Goal: Task Accomplishment & Management: Complete application form

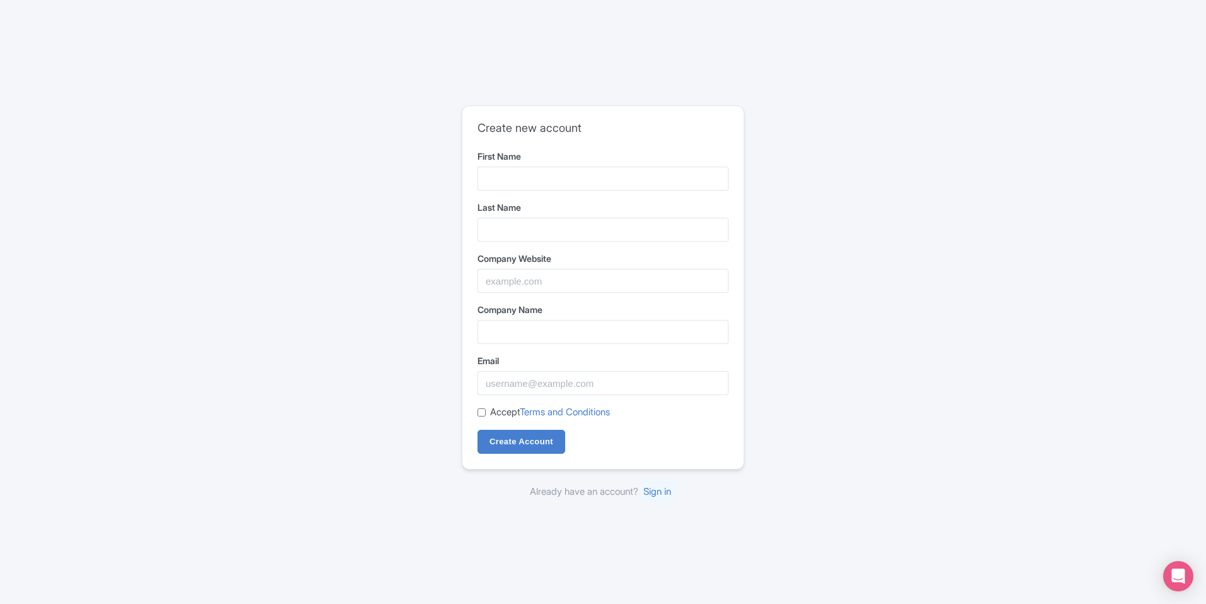
type input "Jumbo"
type input "Footwear"
drag, startPoint x: 528, startPoint y: 262, endPoint x: 535, endPoint y: 281, distance: 20.7
click at [529, 270] on div "Company Website" at bounding box center [602, 272] width 251 height 41
click at [535, 281] on input "Company Website" at bounding box center [602, 281] width 251 height 24
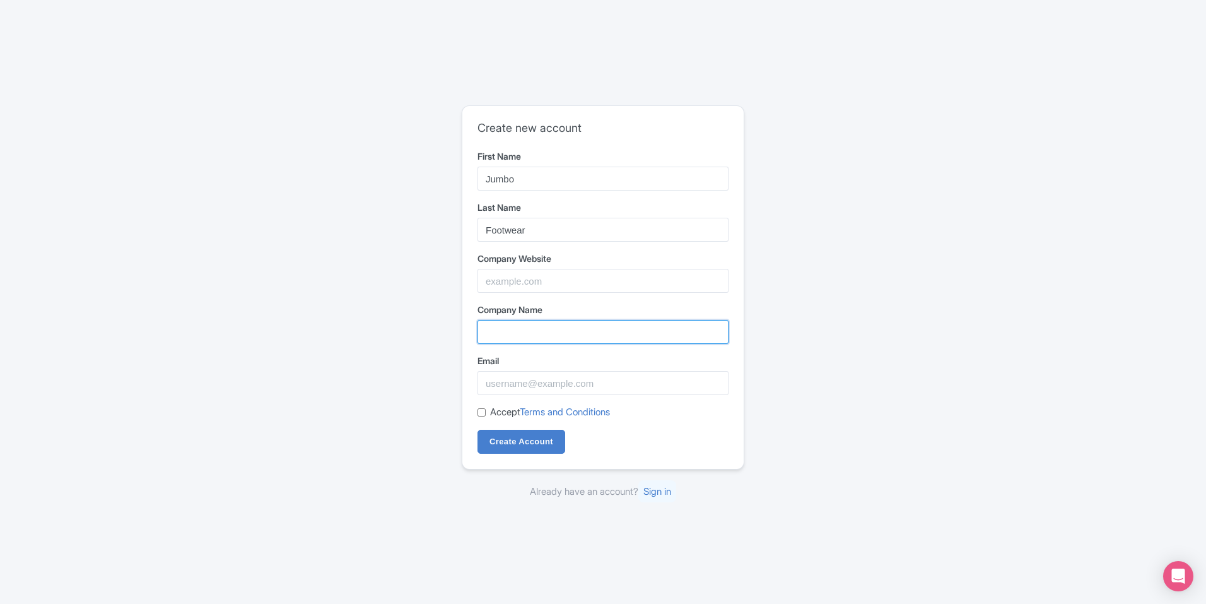
click at [543, 335] on input "Company Name" at bounding box center [602, 332] width 251 height 24
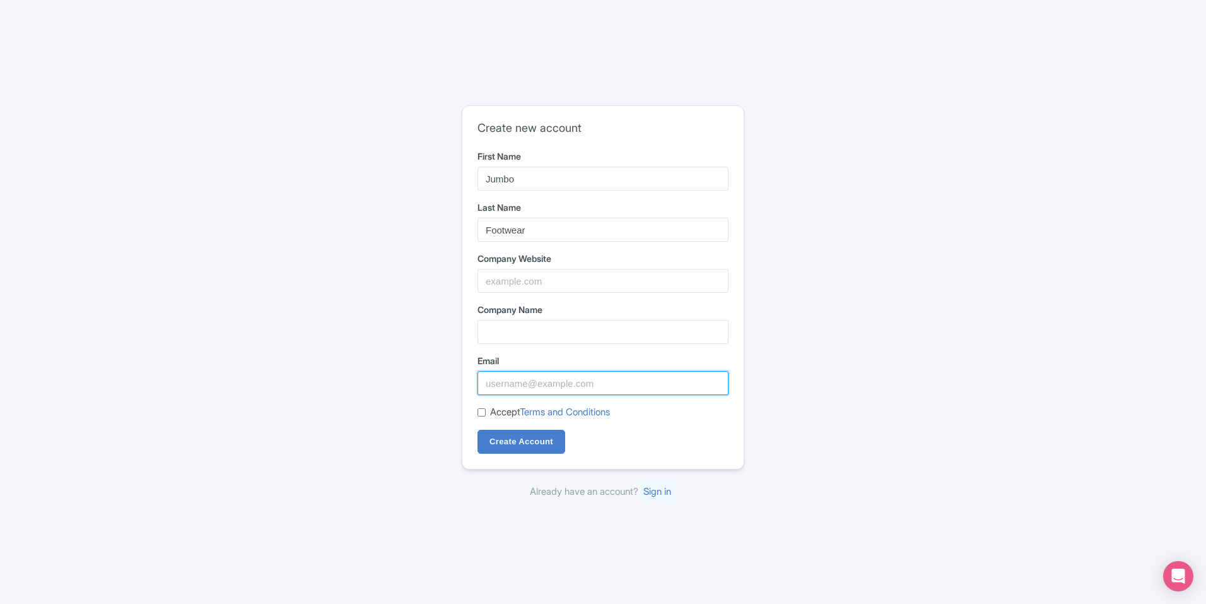
click at [562, 383] on input "Email" at bounding box center [602, 383] width 251 height 24
type input "Jumbofootwear46@gmail.com"
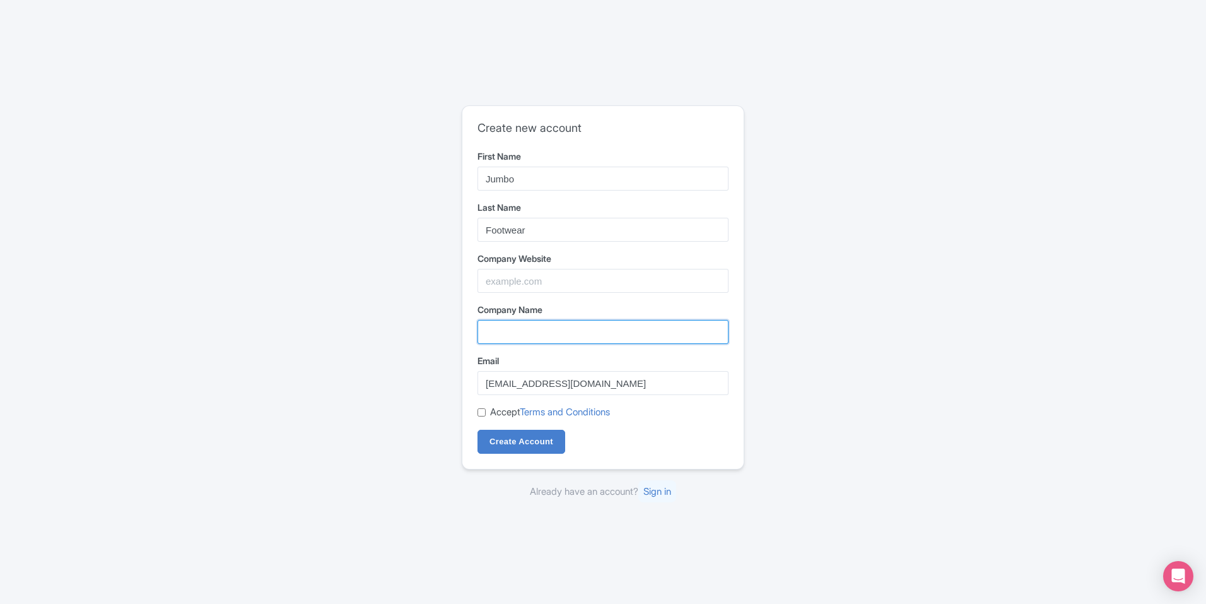
click at [561, 337] on input "Company Name" at bounding box center [602, 332] width 251 height 24
click at [484, 413] on input "Accept Terms and Conditions" at bounding box center [481, 412] width 8 height 8
checkbox input "true"
click at [523, 348] on form "First Name Jumbo Last Name Footwear Company Website Company Name Email Jumbofoo…" at bounding box center [602, 301] width 251 height 304
click at [554, 332] on input "Company Name" at bounding box center [602, 332] width 251 height 24
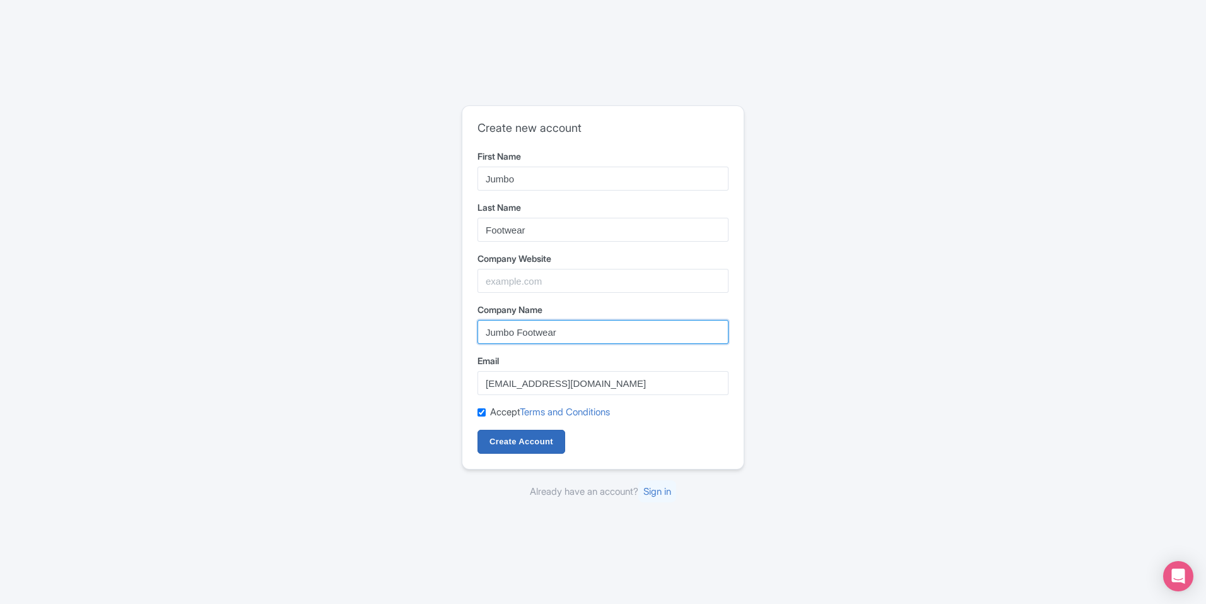
type input "Jumbo Footwear"
click at [503, 440] on input "Create Account" at bounding box center [521, 442] width 88 height 24
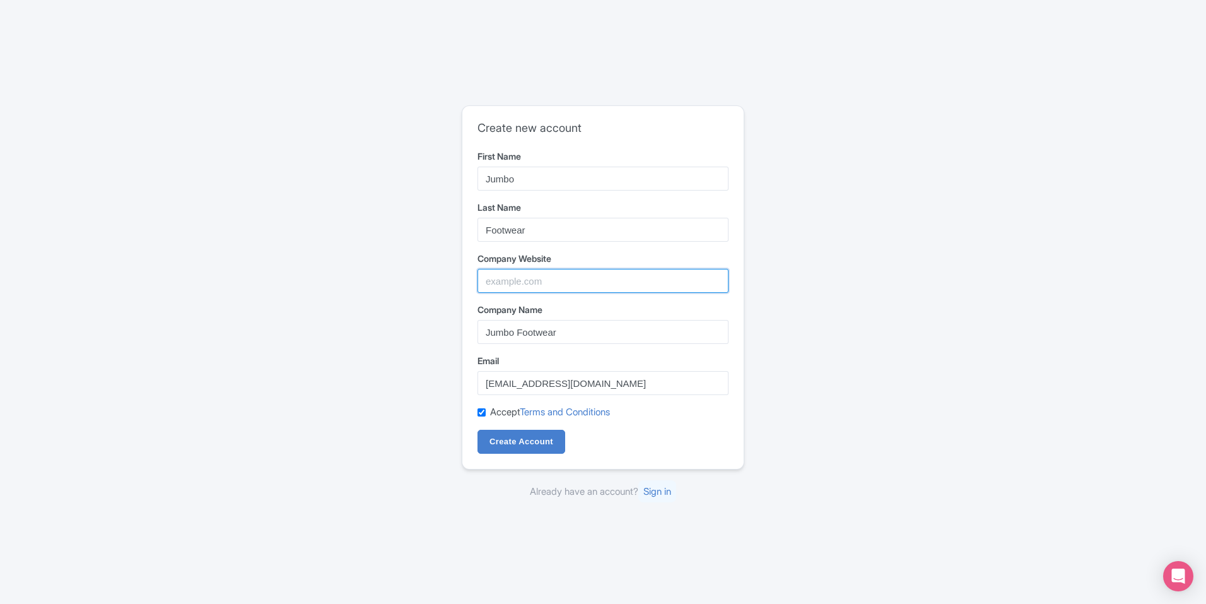
paste input "https://jumbofootwear.co.za/?utm_source=chatgpt.com"
drag, startPoint x: 607, startPoint y: 283, endPoint x: 1210, endPoint y: 319, distance: 604.7
click at [1198, 319] on div "Create new account First Name Jumbo Last Name Footwear Company Website https://…" at bounding box center [603, 302] width 1206 height 604
type input "https://jumbofootwear.co.za/"
click at [530, 436] on input "Create Account" at bounding box center [521, 442] width 88 height 24
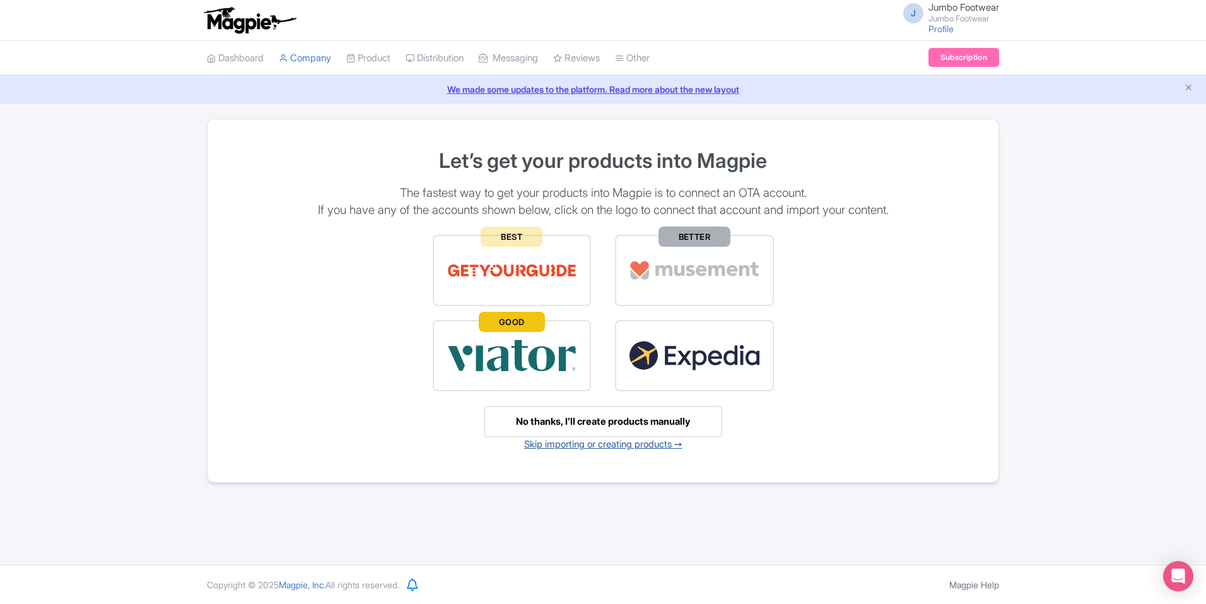
click at [653, 443] on link "Skip importing or creating products ➙" at bounding box center [603, 444] width 158 height 12
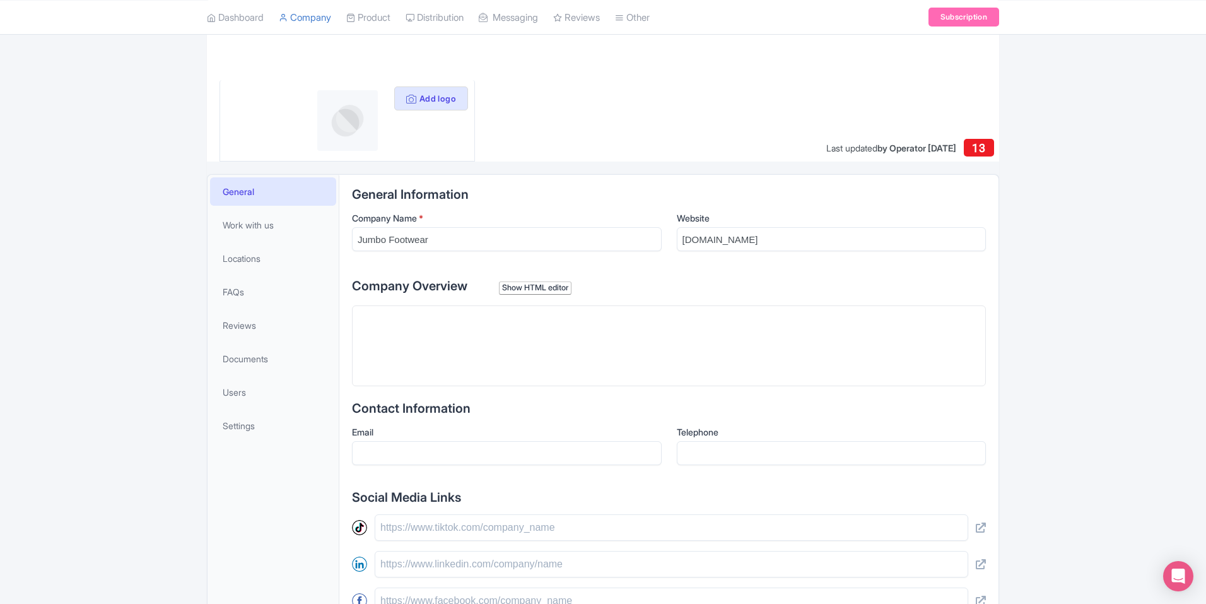
scroll to position [178, 0]
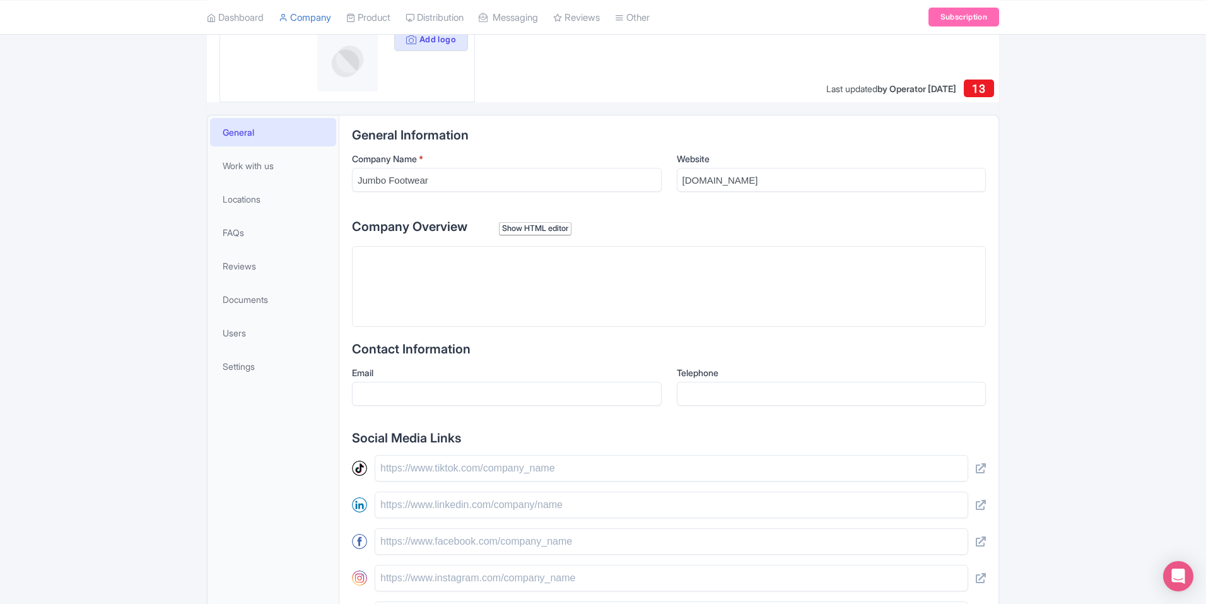
paste trix-editor "<div>&nbsp;Find trusted <strong>shoe wholesale distributors</strong> at <a href…"
click at [476, 305] on trix-editor at bounding box center [669, 286] width 634 height 81
click at [624, 260] on div "Find trusted shoe wholesale distributors at Jumbo Footwear" at bounding box center [669, 258] width 623 height 13
click at [588, 260] on link "Jumbo Footwear" at bounding box center [554, 258] width 67 height 11
paste trix-editor "Find trusted shoe wholesale distributors at Jumbo Footwear<br>, supplying bulk …"
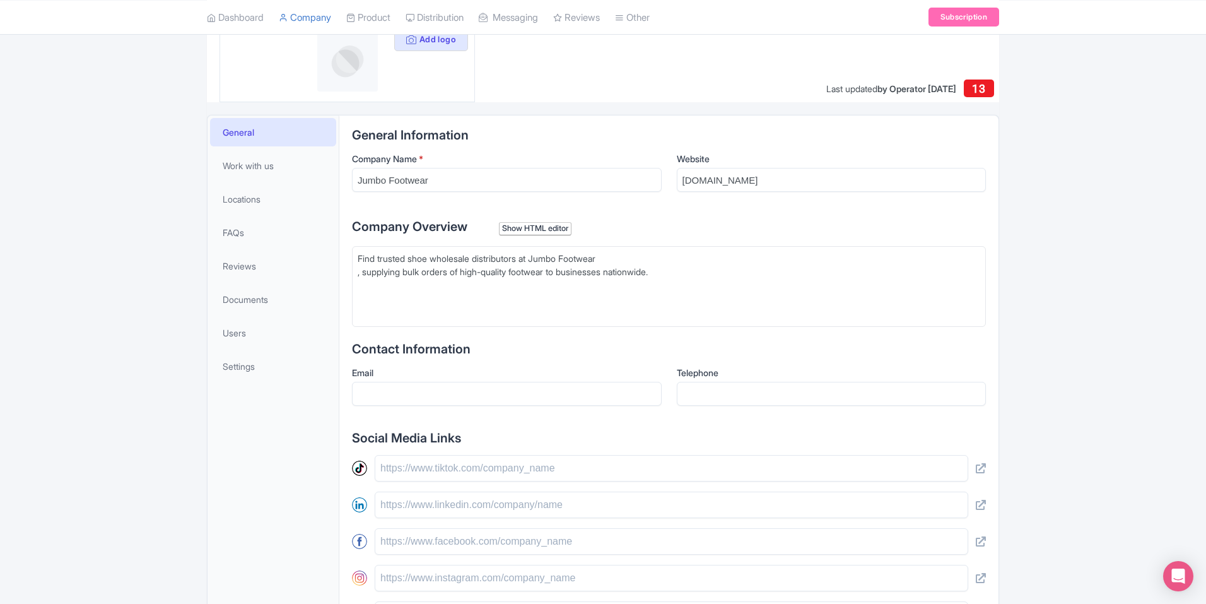
click at [665, 255] on div "Find trusted shoe wholesale distributors at Jumbo Footwear , supplying bulk ord…" at bounding box center [669, 265] width 623 height 26
type trix-editor "<div>Find trusted shoe wholesale distributors at Jumbo Footwear, supplying bulk…"
click at [738, 180] on input "jumbofootwear.co.za" at bounding box center [832, 180] width 310 height 24
paste input "https://www.jumbofootwear.co.za/contact/?utm_source=chatgpt.com"
drag, startPoint x: 855, startPoint y: 181, endPoint x: 1210, endPoint y: 186, distance: 355.8
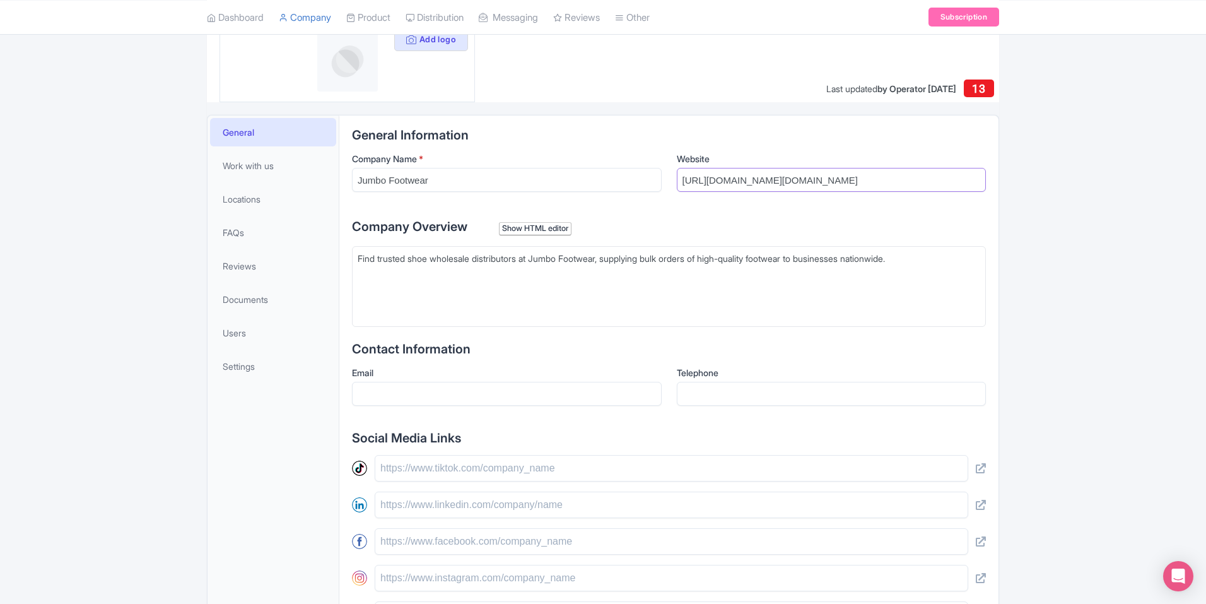
click at [1205, 186] on html "J Jumbo Footwear Jumbo Footwear Profile Users Settings Sign out Dashboard Compa…" at bounding box center [603, 124] width 1206 height 604
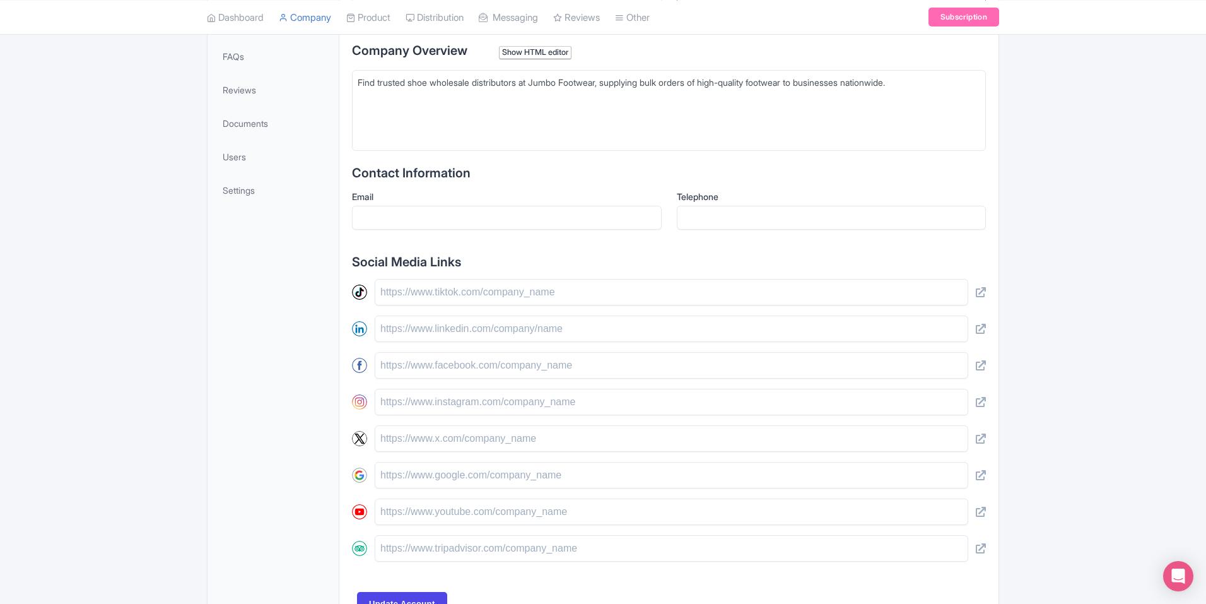
scroll to position [438, 0]
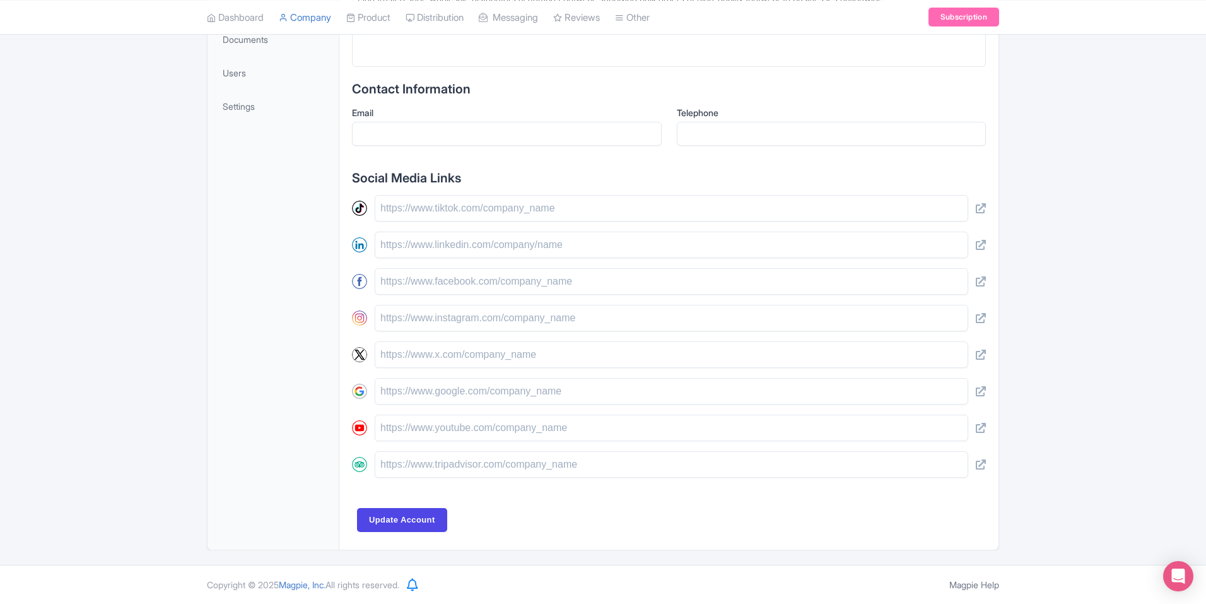
type input "https://www.jumbofootwear.co.za/contact/"
click at [407, 503] on div "General Information Company Name * Jumbo Footwear Website https://www.jumbofoot…" at bounding box center [669, 202] width 634 height 669
click at [406, 518] on input "Update Account" at bounding box center [402, 520] width 90 height 24
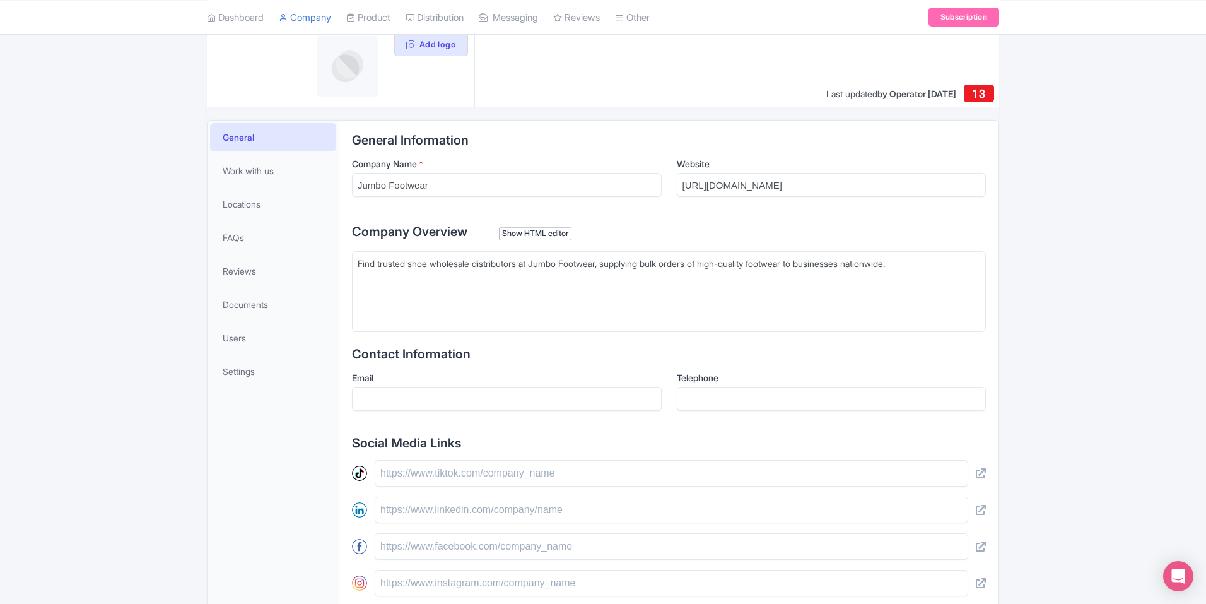
scroll to position [136, 0]
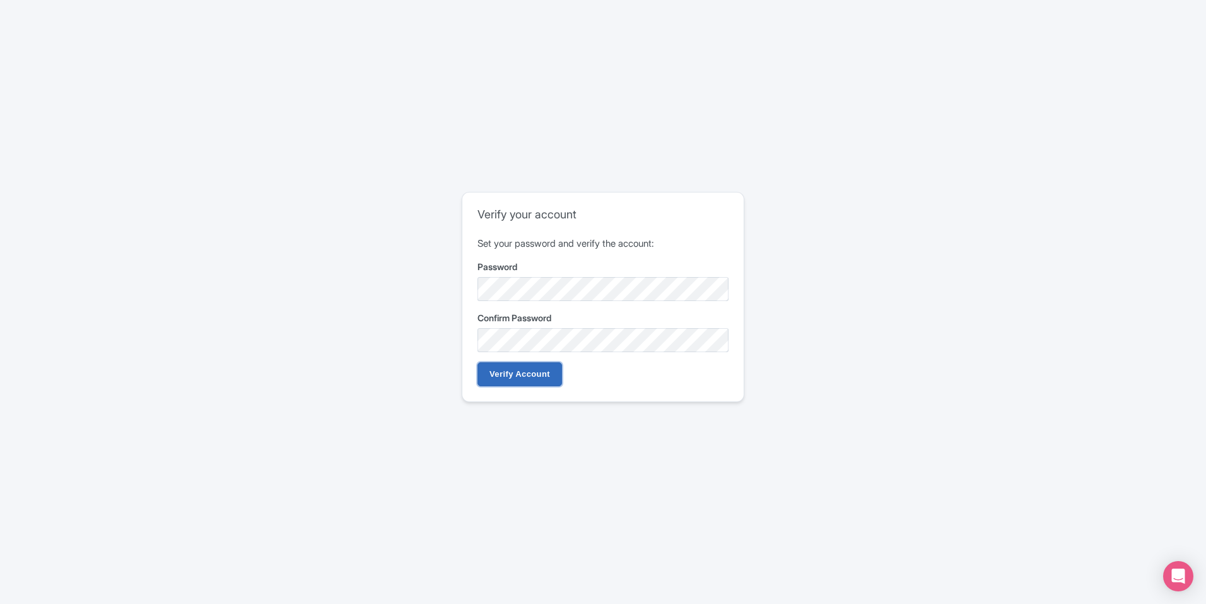
click at [549, 376] on input "Verify Account" at bounding box center [519, 374] width 85 height 24
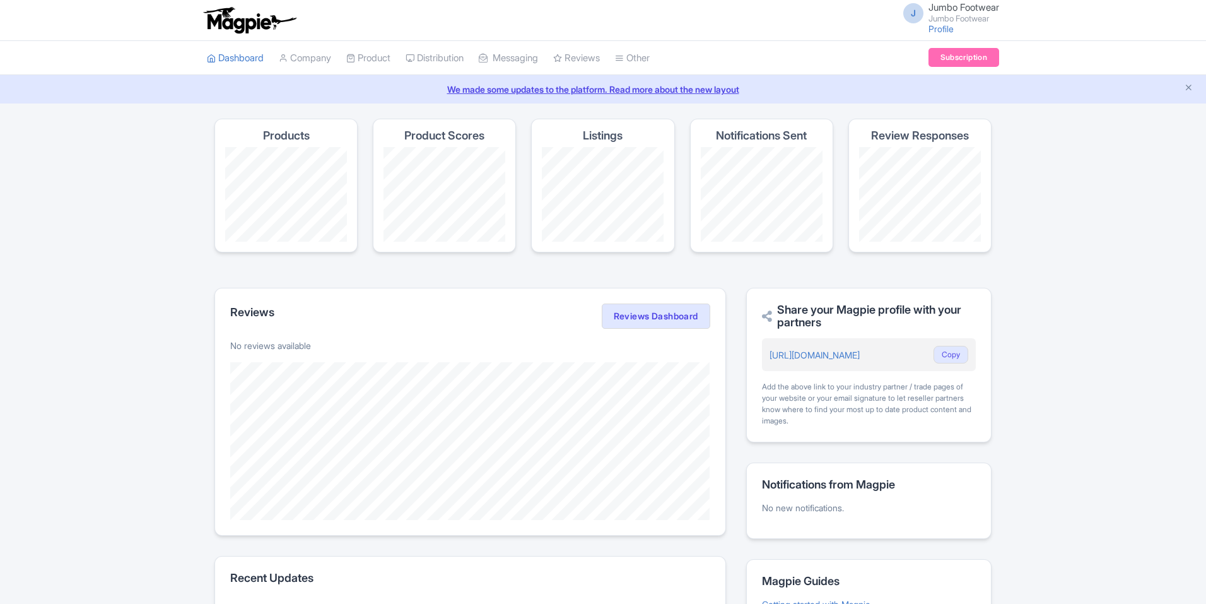
click at [932, 29] on link "Profile" at bounding box center [940, 28] width 25 height 11
